Goal: Information Seeking & Learning: Learn about a topic

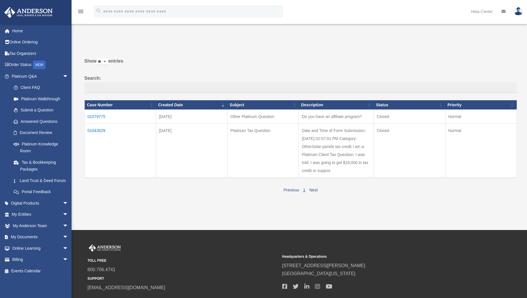
click at [98, 130] on td "01043029" at bounding box center [120, 151] width 72 height 54
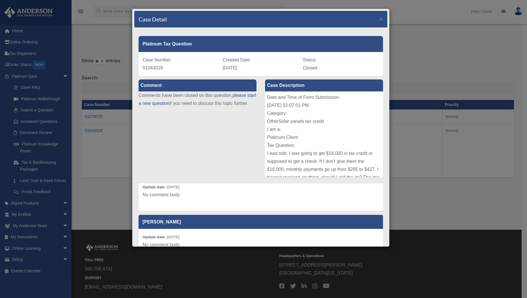
scroll to position [149, 0]
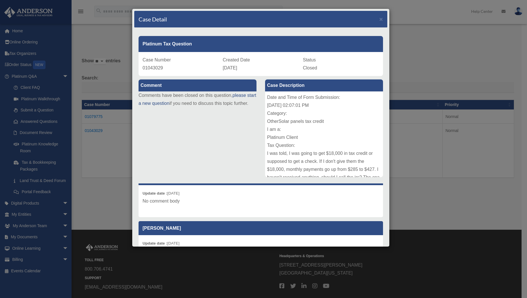
drag, startPoint x: 375, startPoint y: 232, endPoint x: 372, endPoint y: 240, distance: 8.6
click at [372, 240] on div "Anderson Advisors Update date : 07-17-2025 Hello Julio Dejesus, Thank you for s…" at bounding box center [260, 241] width 253 height 114
drag, startPoint x: 372, startPoint y: 240, endPoint x: 361, endPoint y: 207, distance: 33.9
click at [361, 207] on div "Update date : 07-16-2025 No comment body" at bounding box center [261, 201] width 244 height 32
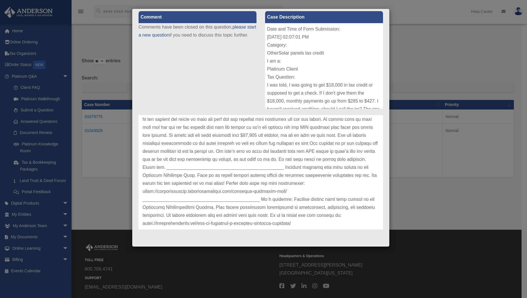
scroll to position [320, 0]
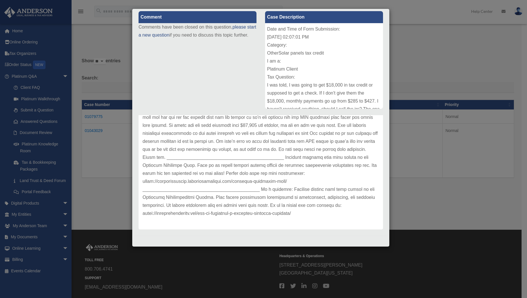
click at [357, 178] on p at bounding box center [261, 138] width 236 height 160
drag, startPoint x: 314, startPoint y: 181, endPoint x: 167, endPoint y: 184, distance: 146.8
click at [167, 184] on p at bounding box center [261, 138] width 236 height 160
copy p "https://platinumportal.andersonadvisors.com/platinum-knowledge-room/"
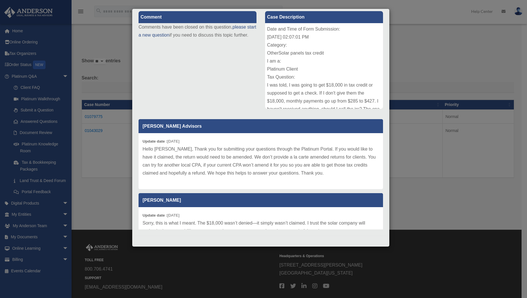
scroll to position [0, 0]
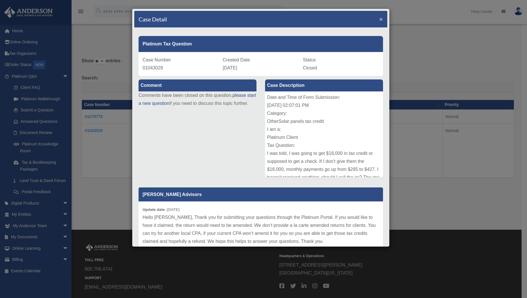
click at [379, 17] on span "×" at bounding box center [381, 19] width 4 height 7
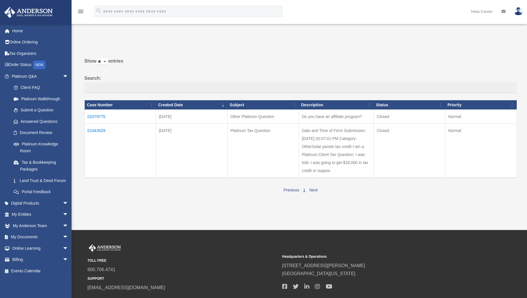
scroll to position [39, 0]
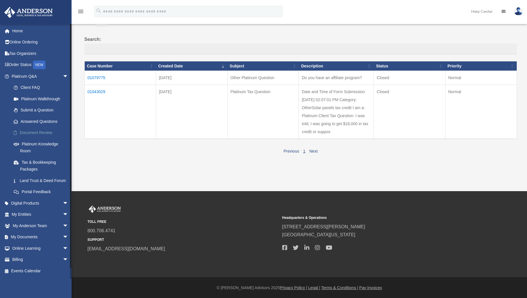
click at [38, 131] on link "Document Review" at bounding box center [42, 132] width 69 height 11
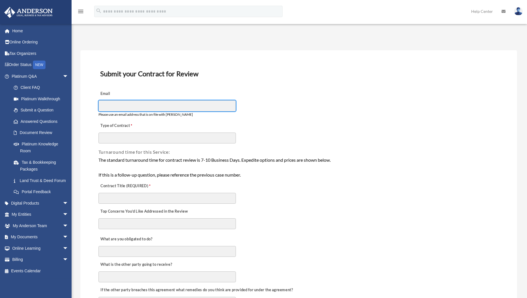
click at [118, 104] on input "Email" at bounding box center [166, 105] width 137 height 11
drag, startPoint x: 107, startPoint y: 106, endPoint x: 91, endPoint y: 106, distance: 16.0
click at [102, 106] on input "*" at bounding box center [166, 105] width 137 height 11
drag, startPoint x: 102, startPoint y: 106, endPoint x: 98, endPoint y: 105, distance: 4.7
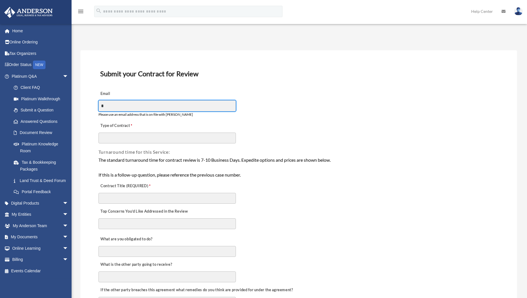
click at [98, 105] on div "Email * Please use an email address that is on file with Anderson" at bounding box center [299, 103] width 402 height 32
paste input "**********"
type input "*"
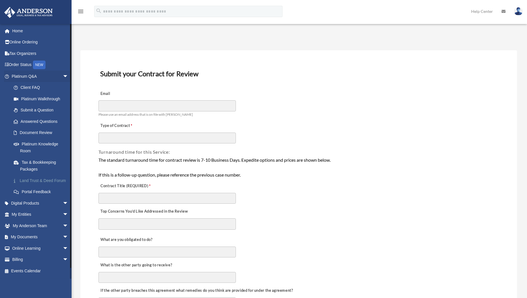
click at [29, 179] on link "Land Trust & Deed Forum" at bounding box center [42, 180] width 69 height 11
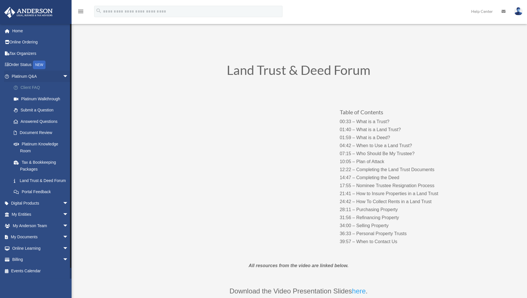
click at [33, 87] on link "Client FAQ" at bounding box center [42, 87] width 69 height 11
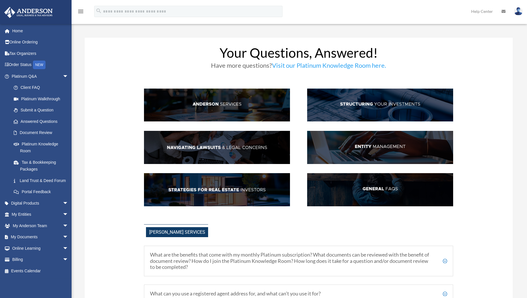
click at [361, 66] on link "Visit our Platinum Knowledge Room here." at bounding box center [329, 67] width 114 height 11
click at [228, 147] on img at bounding box center [217, 147] width 146 height 33
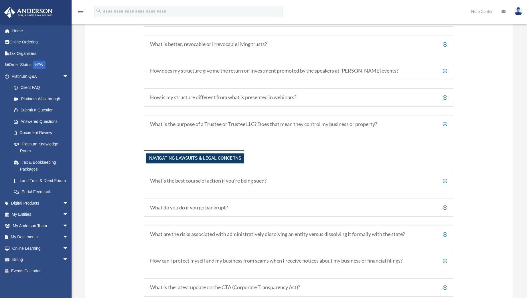
scroll to position [503, 0]
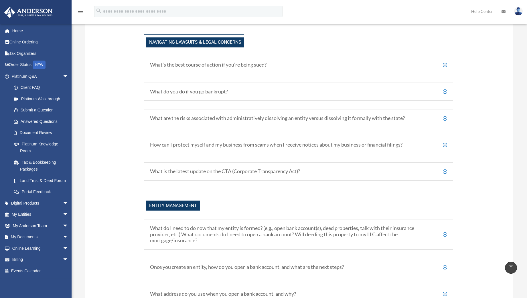
click at [358, 65] on h5 "What’s the best course of action if you’re being sued?" at bounding box center [298, 65] width 297 height 6
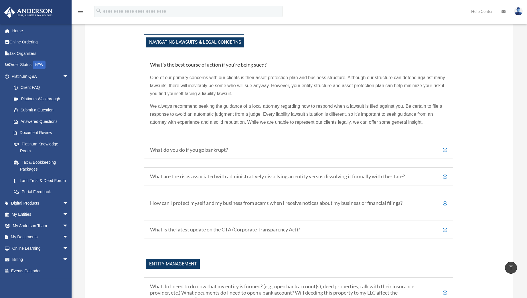
click at [248, 151] on h5 "What do you do if you go bankrupt?" at bounding box center [298, 150] width 297 height 6
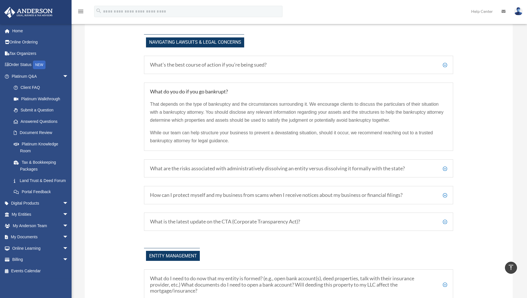
click at [242, 168] on h5 "What are the risks associated with administratively dissolving an entity versus…" at bounding box center [298, 169] width 297 height 6
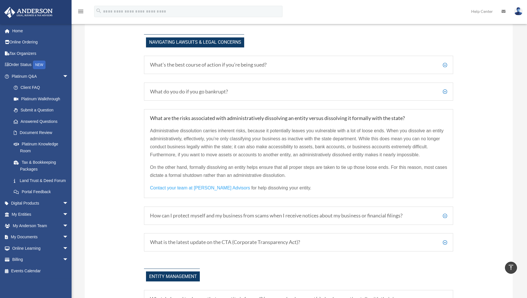
click at [169, 164] on p "On the other hand, formally dissolving an entity helps ensure that all proper s…" at bounding box center [298, 174] width 297 height 21
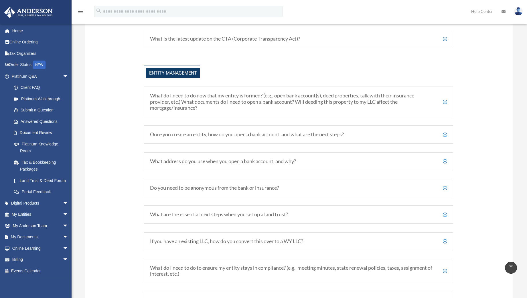
scroll to position [715, 0]
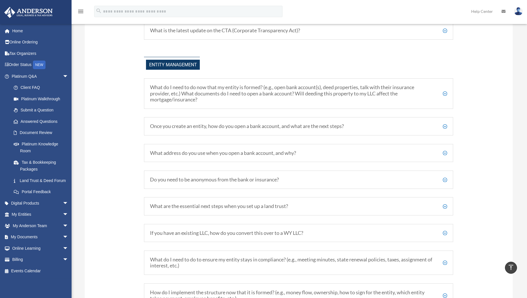
click at [240, 34] on div "What is the latest update on the CTA (Corporate Transparency Act)? The Corporat…" at bounding box center [298, 30] width 309 height 18
click at [444, 30] on h5 "What is the latest update on the CTA (Corporate Transparency Act)?" at bounding box center [298, 30] width 297 height 6
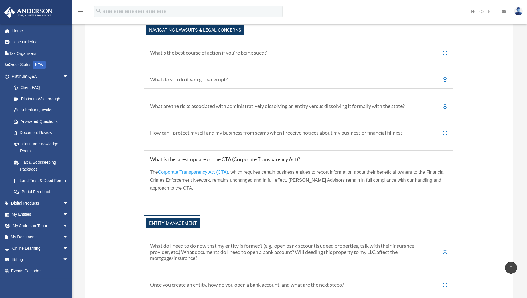
scroll to position [449, 0]
